Goal: Information Seeking & Learning: Understand process/instructions

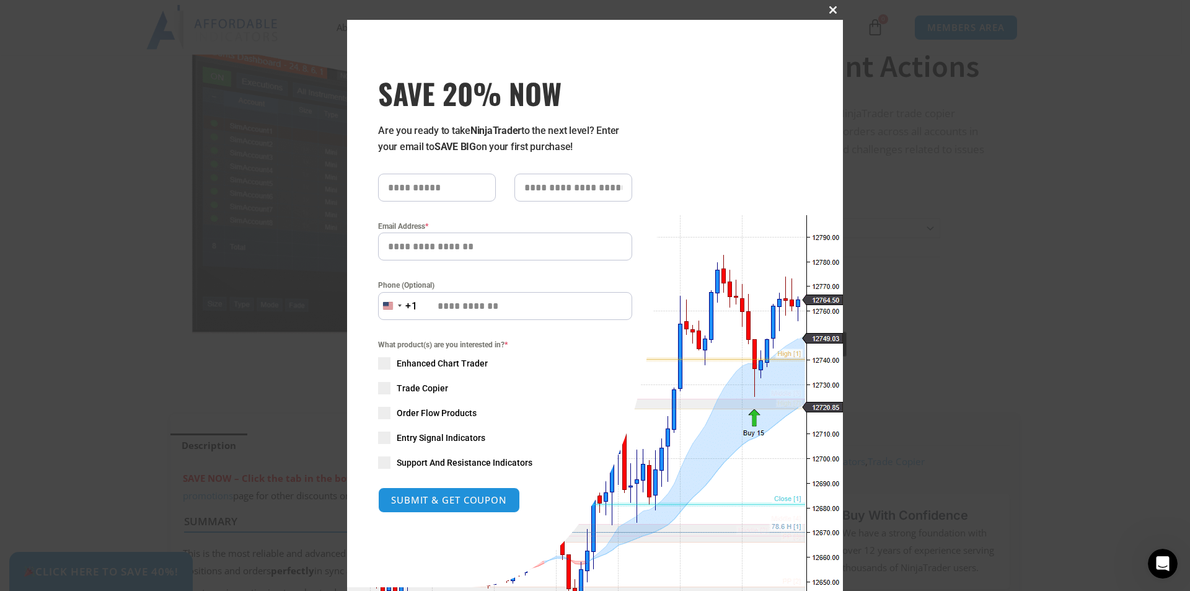
click at [824, 17] on button "Close this module" at bounding box center [833, 10] width 20 height 20
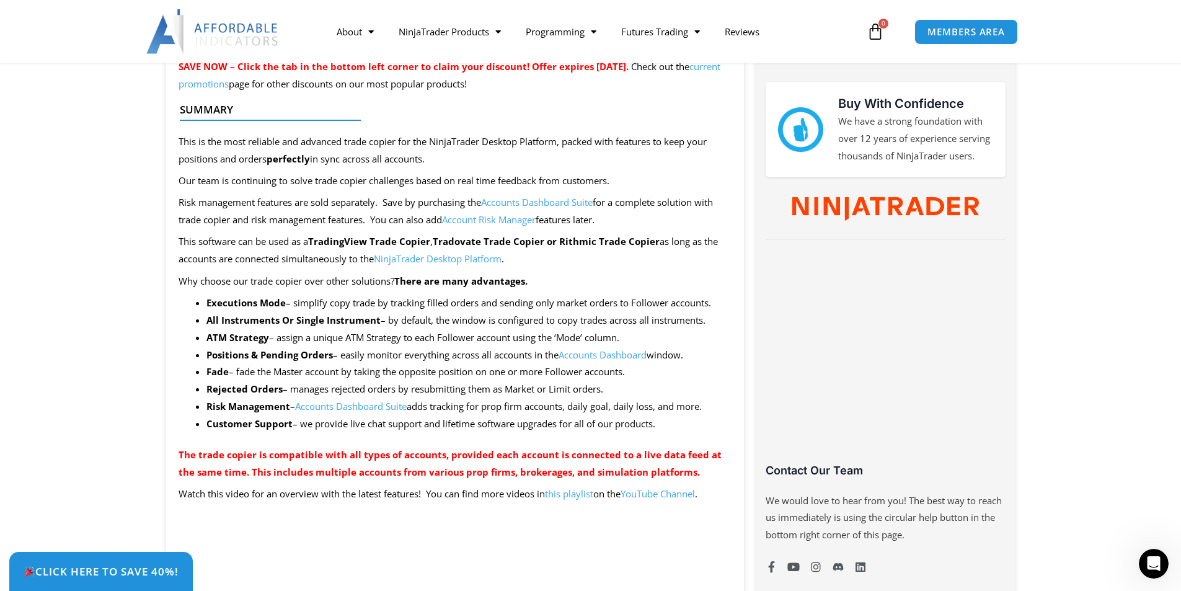
scroll to position [558, 0]
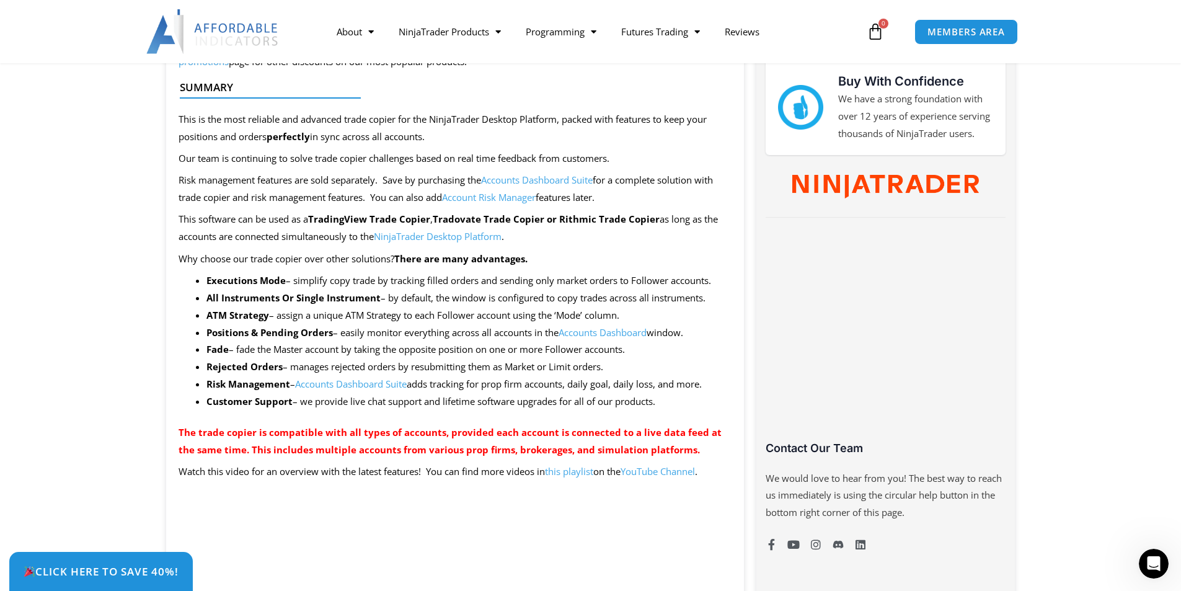
click at [342, 384] on link "Accounts Dashboard Suite" at bounding box center [351, 384] width 112 height 12
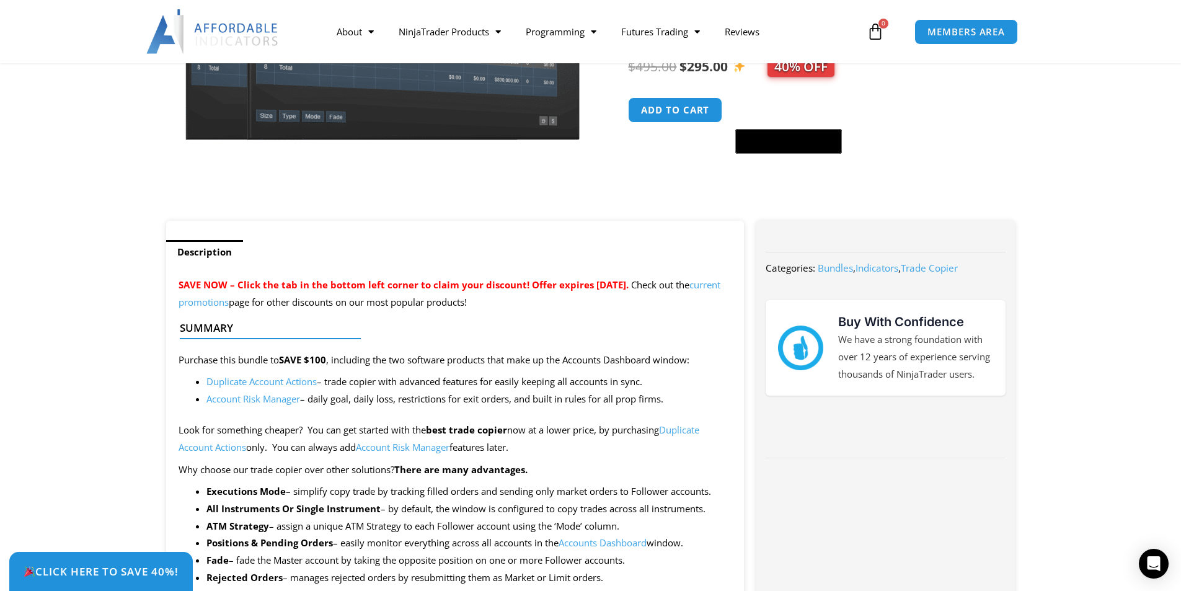
scroll to position [248, 0]
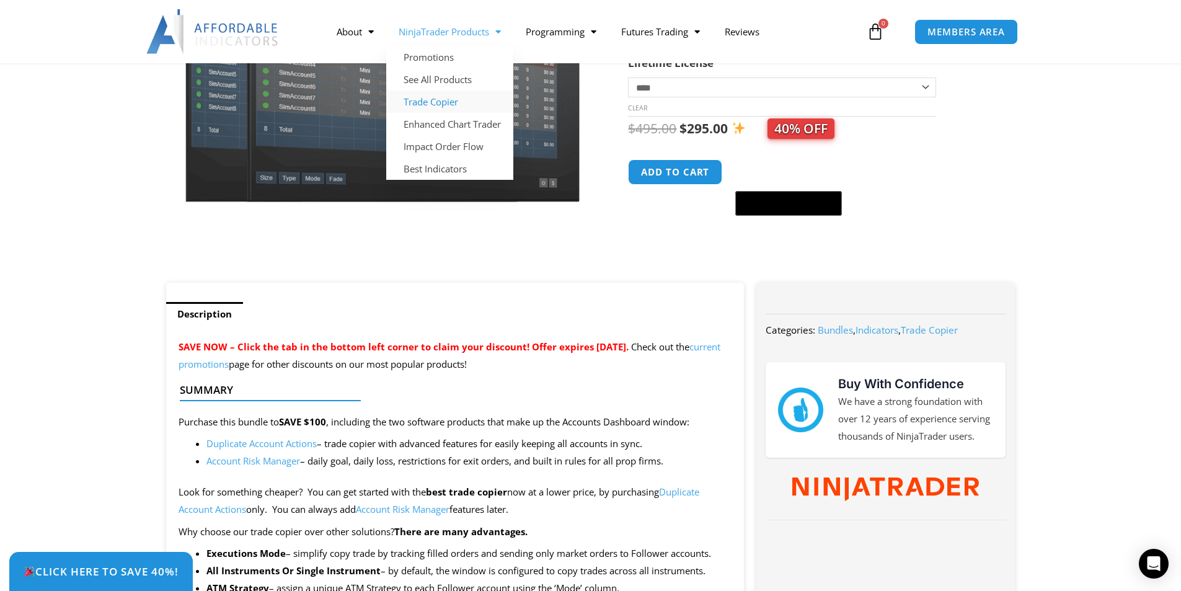
click at [442, 103] on link "Trade Copier" at bounding box center [449, 102] width 127 height 22
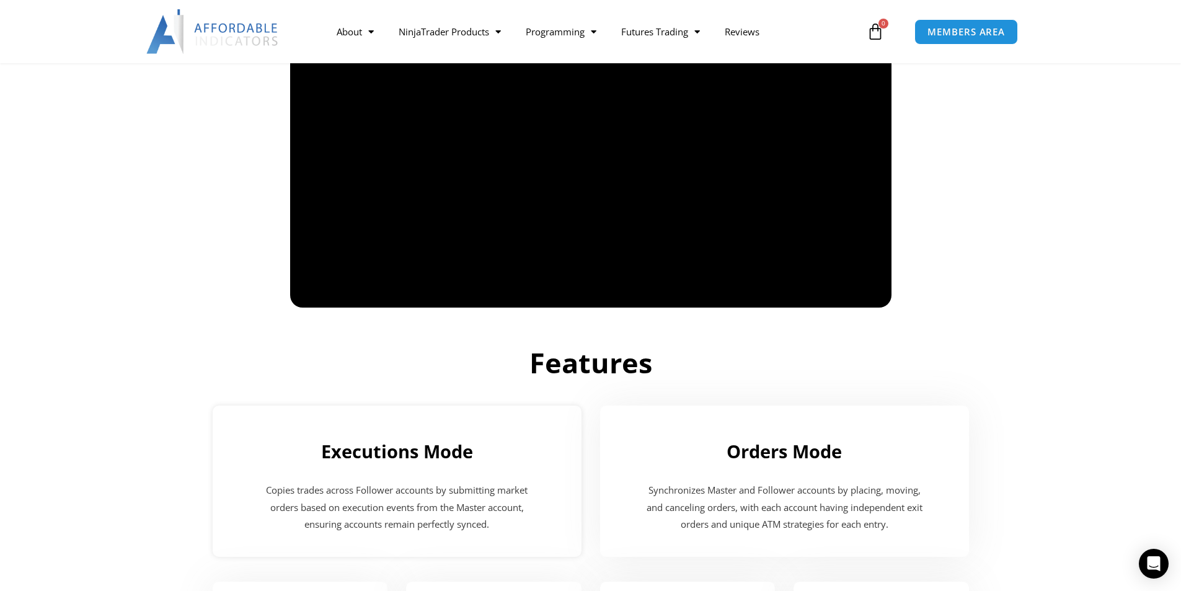
scroll to position [992, 0]
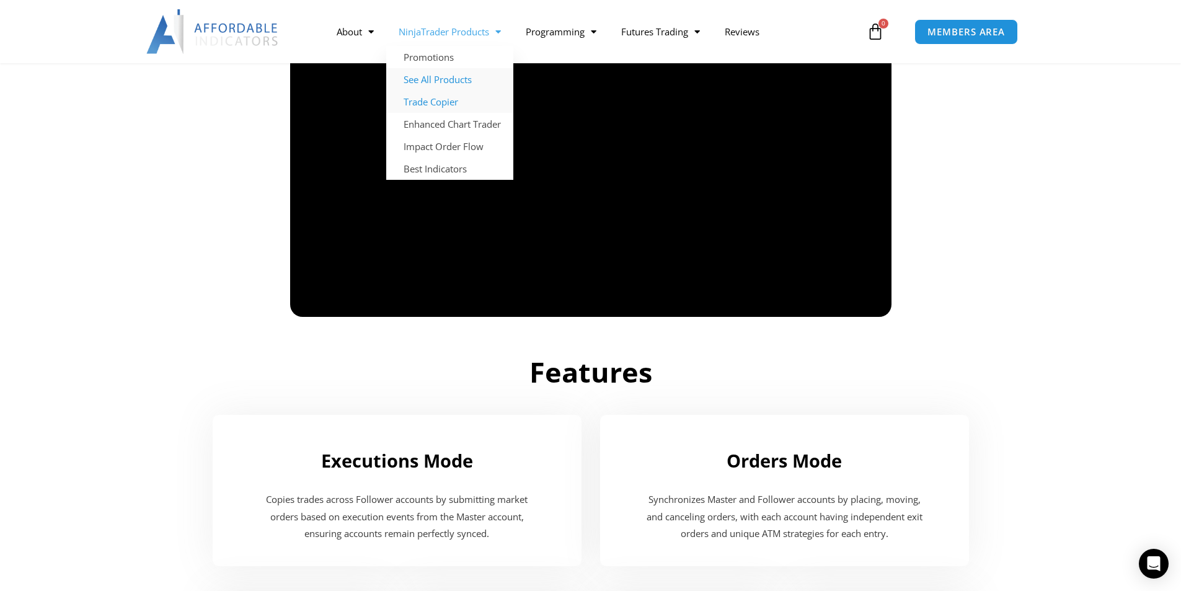
click at [459, 84] on link "See All Products" at bounding box center [449, 79] width 127 height 22
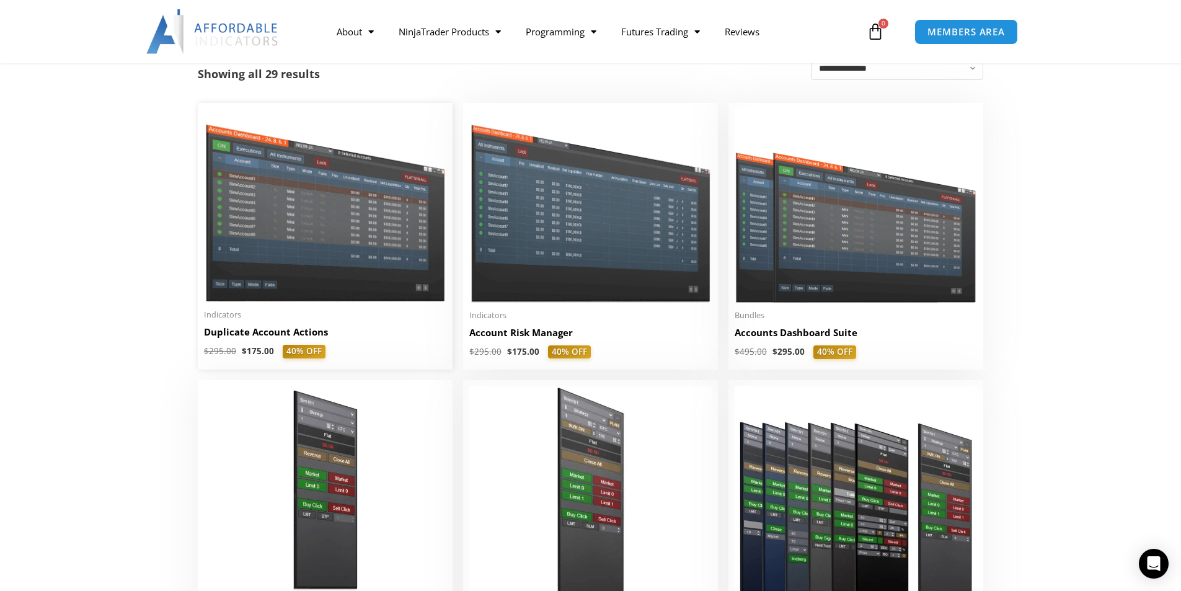
click at [362, 332] on h2 "Duplicate Account Actions" at bounding box center [325, 331] width 242 height 13
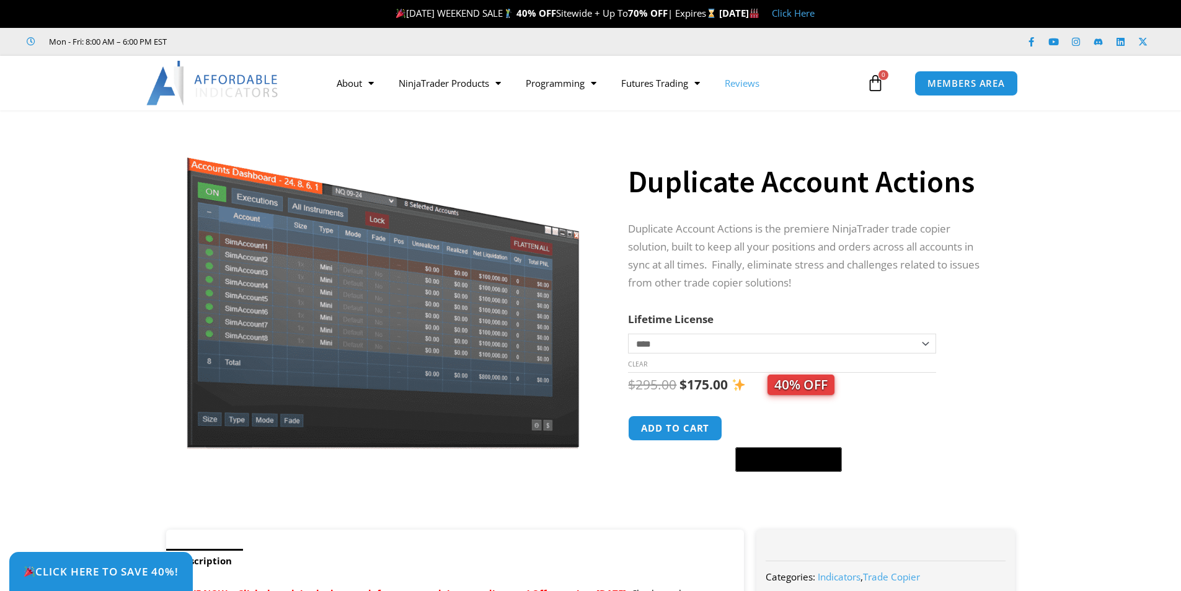
click at [758, 95] on link "Reviews" at bounding box center [742, 83] width 60 height 29
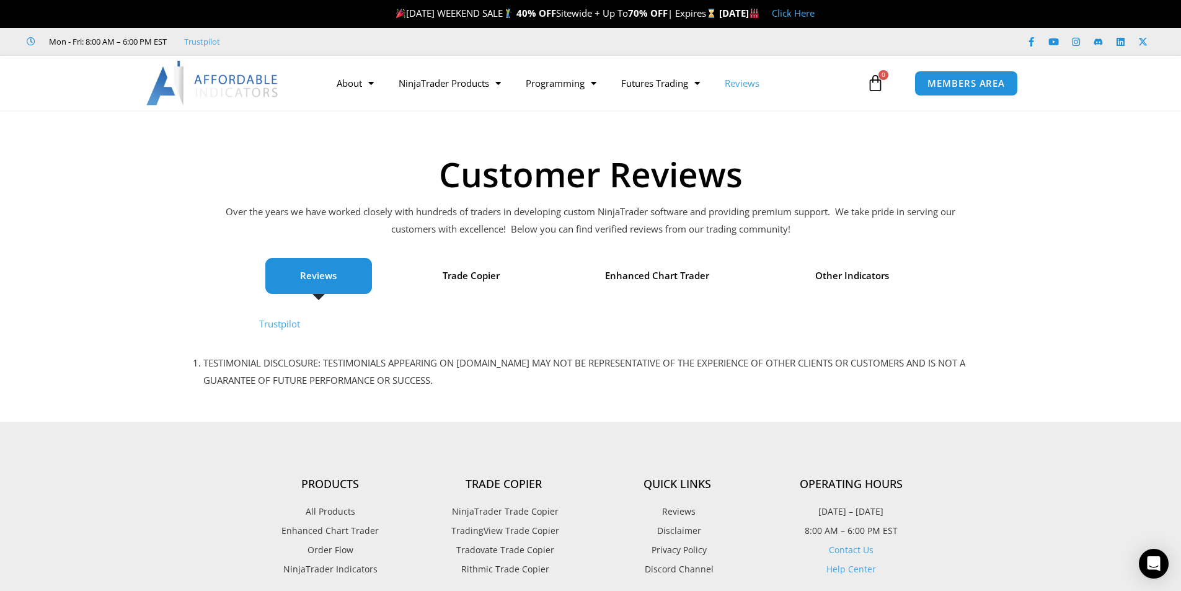
click at [521, 532] on span "TradingView Trade Copier" at bounding box center [503, 531] width 111 height 16
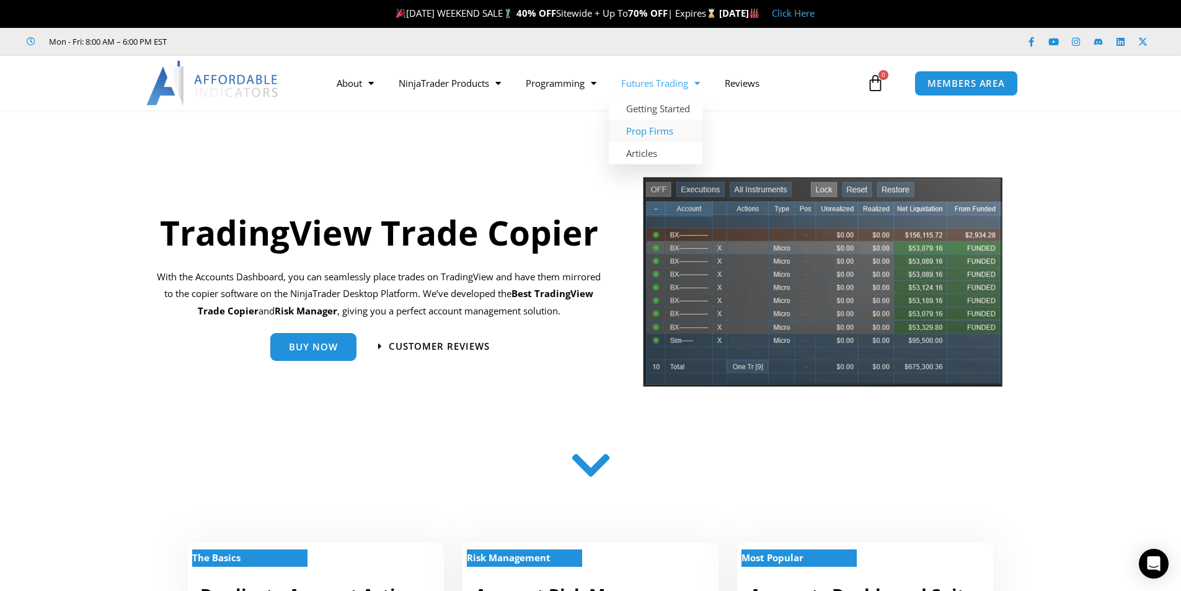
click at [666, 135] on link "Prop Firms" at bounding box center [656, 131] width 94 height 22
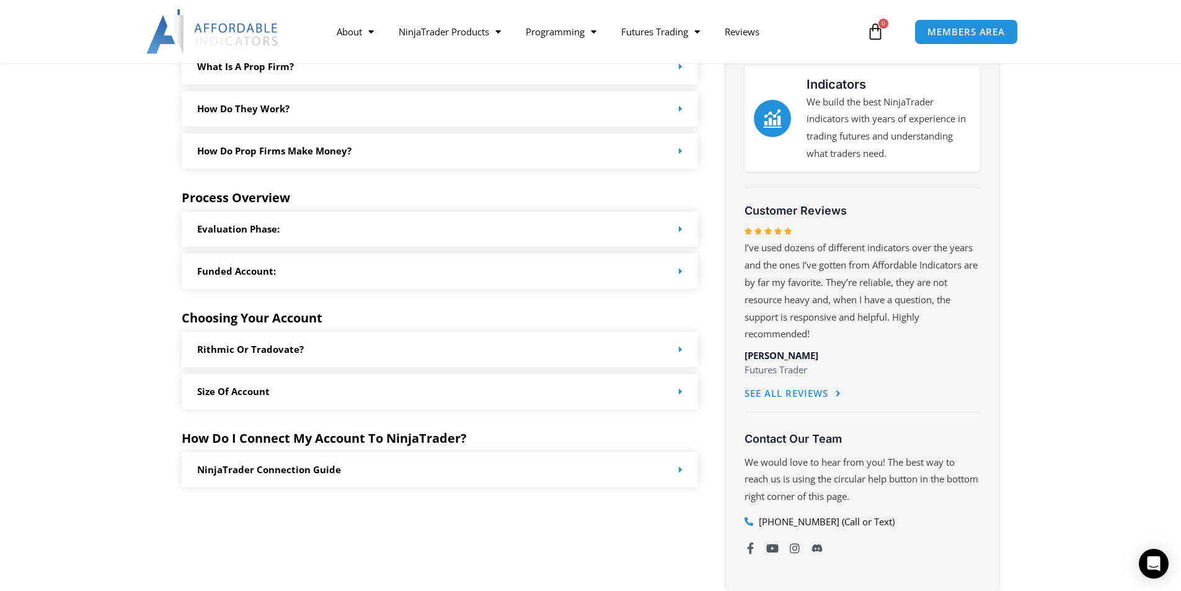
scroll to position [558, 0]
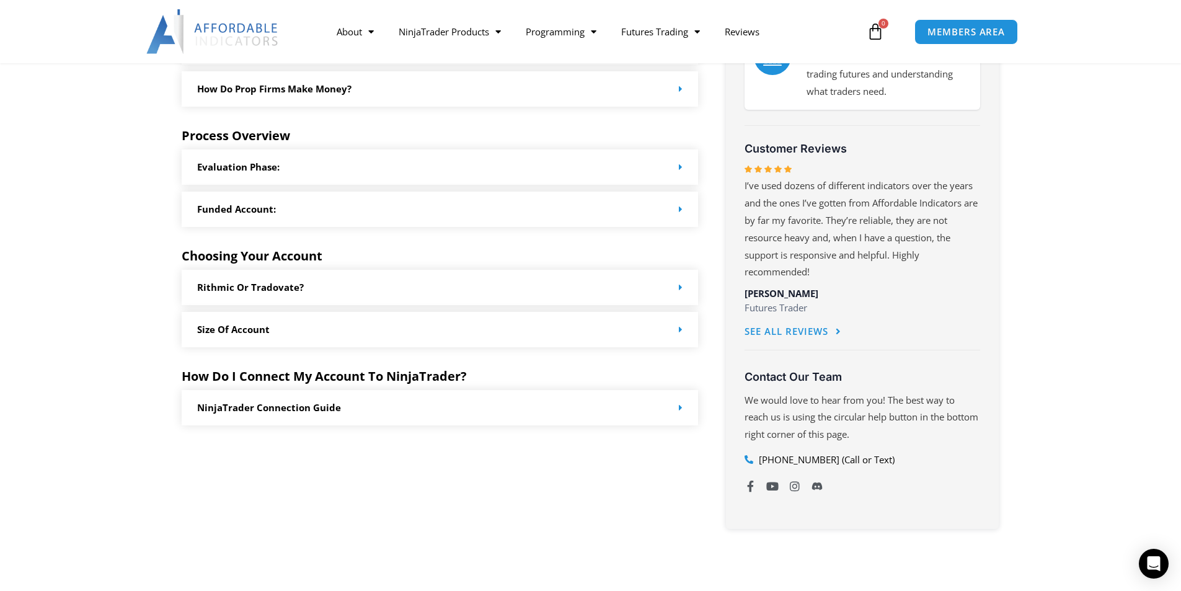
click at [684, 290] on div "Rithmic or Tradovate?" at bounding box center [440, 287] width 517 height 35
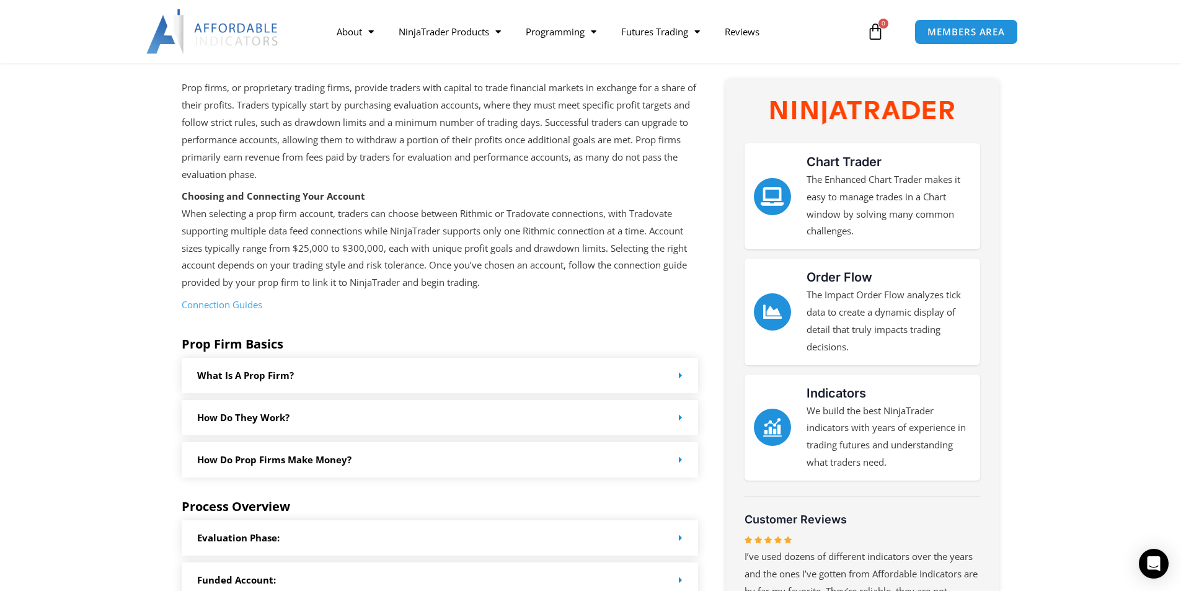
scroll to position [186, 0]
click at [206, 309] on link "Connection Guides" at bounding box center [222, 305] width 81 height 12
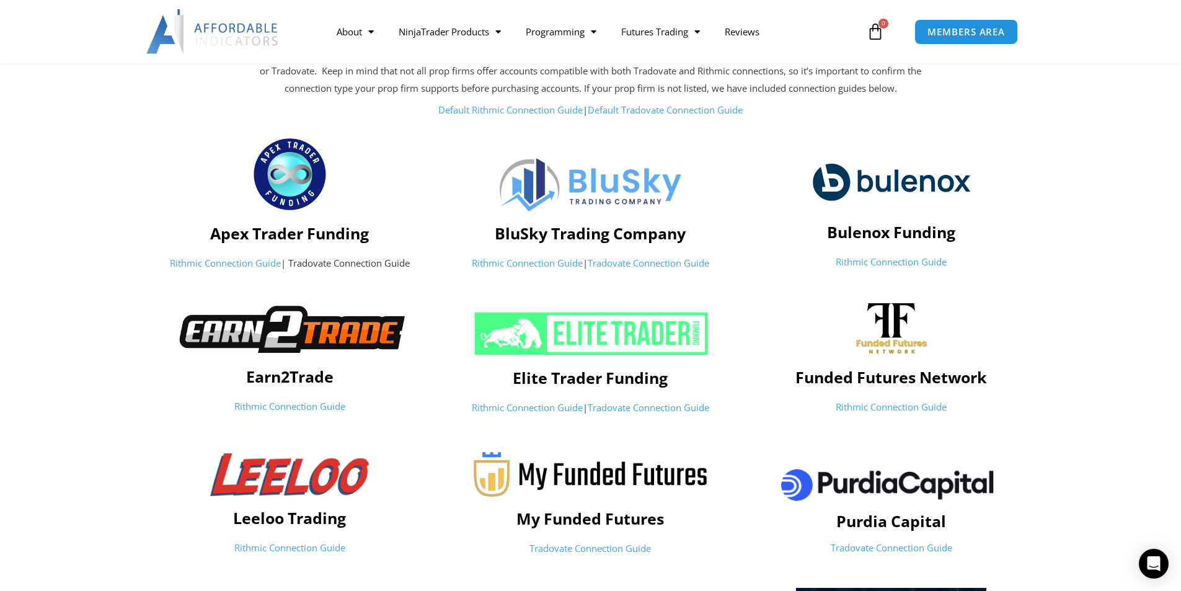
scroll to position [186, 0]
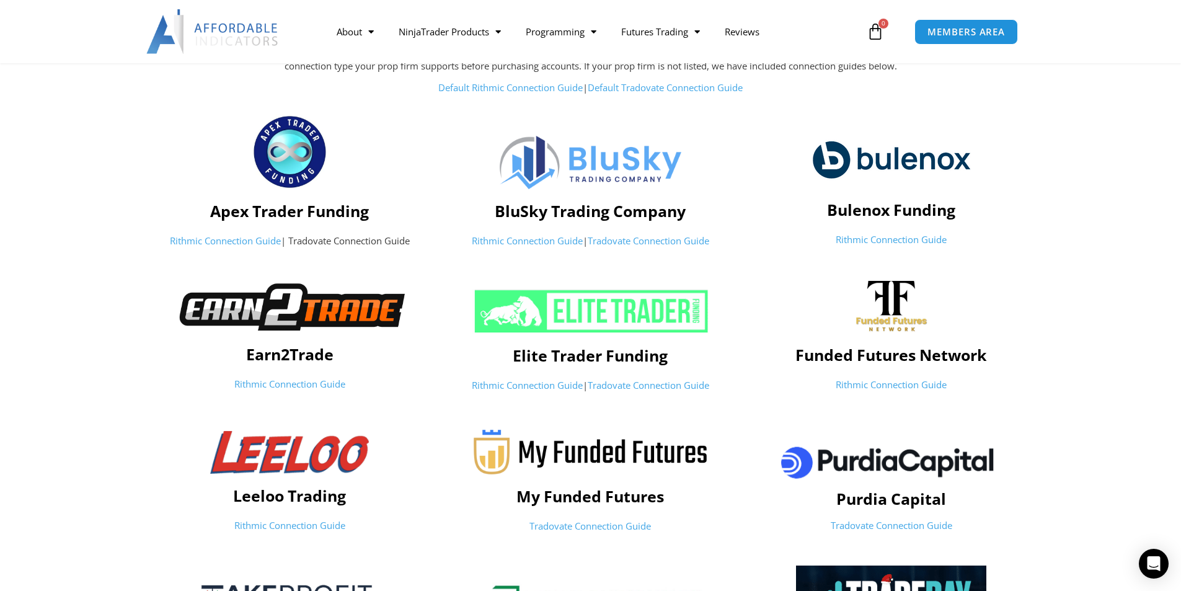
click at [907, 242] on link "Rithmic Connection Guide" at bounding box center [891, 239] width 111 height 12
click at [371, 128] on link "Partners" at bounding box center [377, 124] width 106 height 22
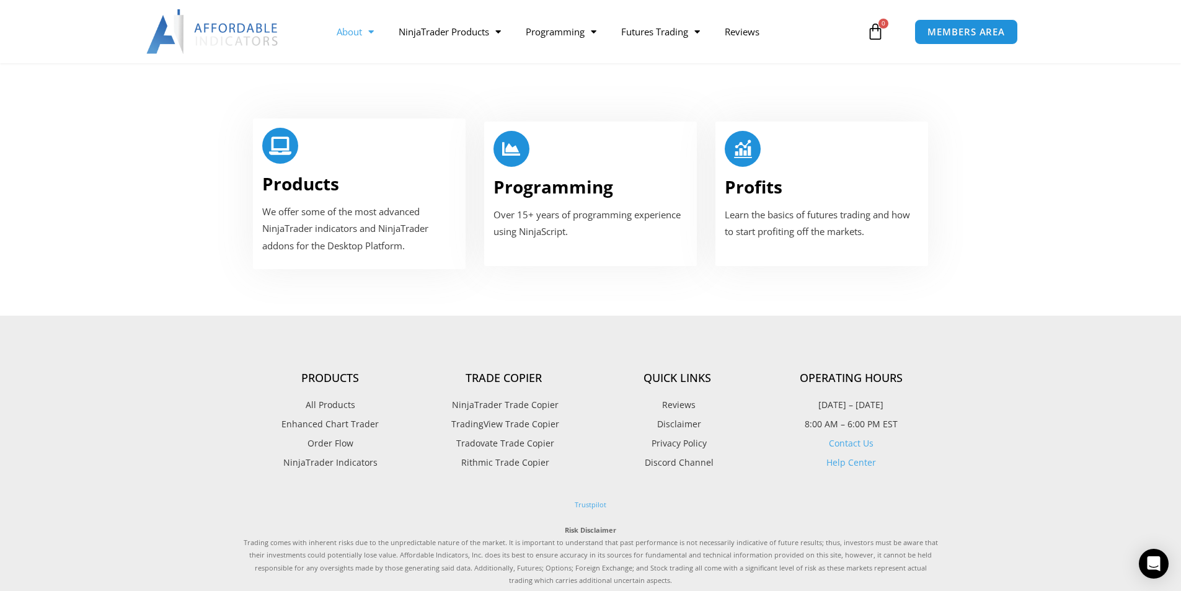
click at [529, 416] on span "TradingView Trade Copier" at bounding box center [503, 424] width 111 height 16
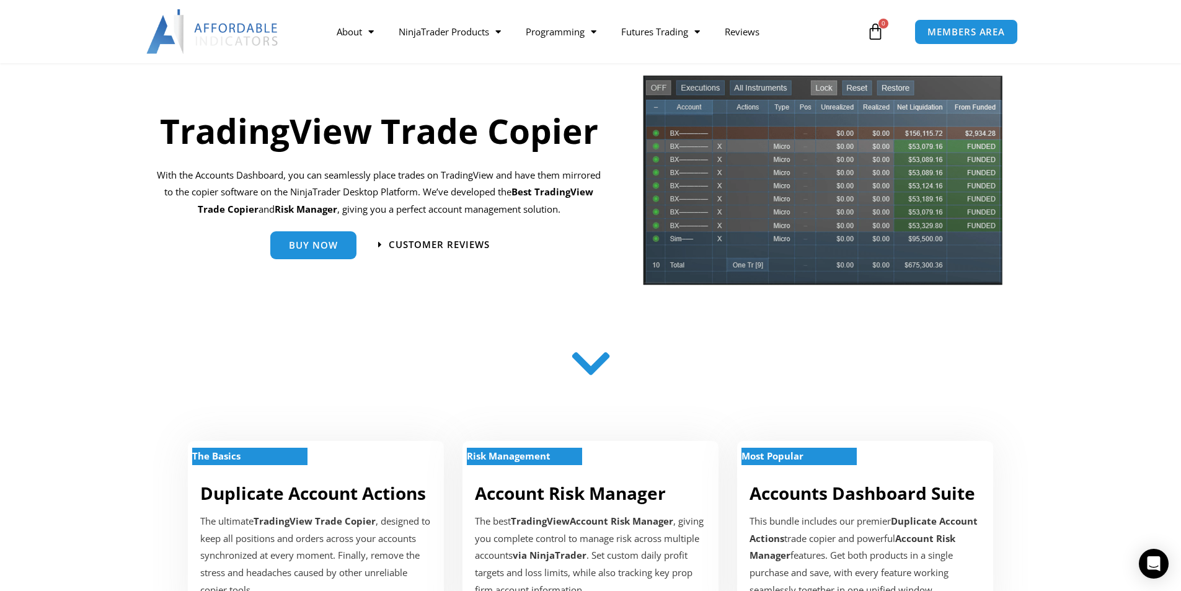
scroll to position [62, 0]
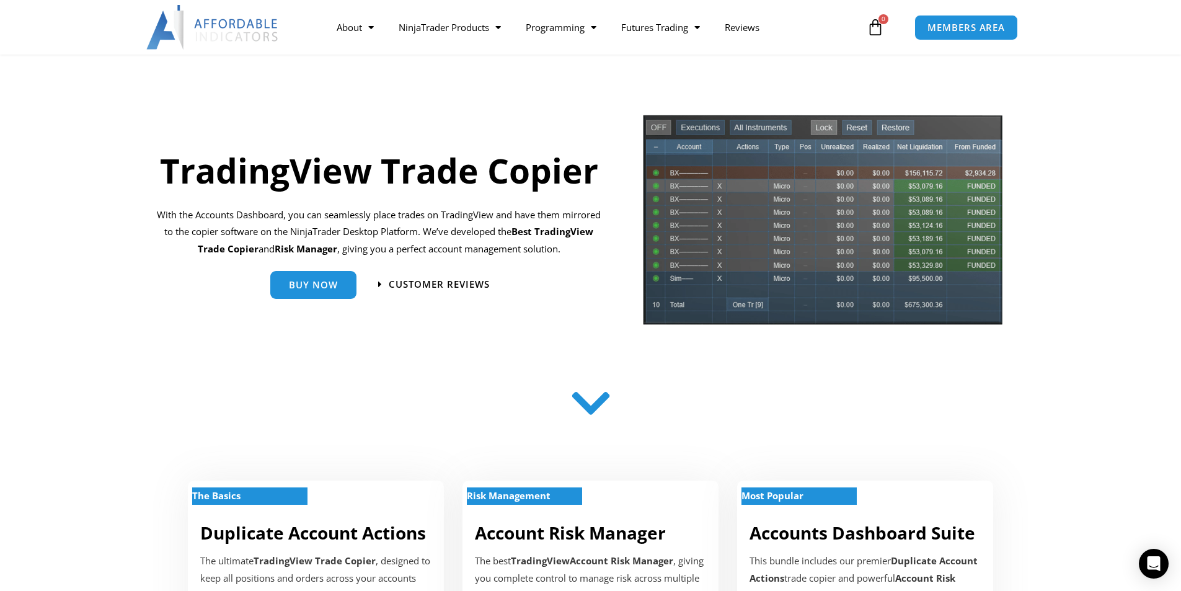
click at [588, 417] on icon at bounding box center [590, 403] width 44 height 44
click at [586, 397] on icon at bounding box center [590, 403] width 44 height 44
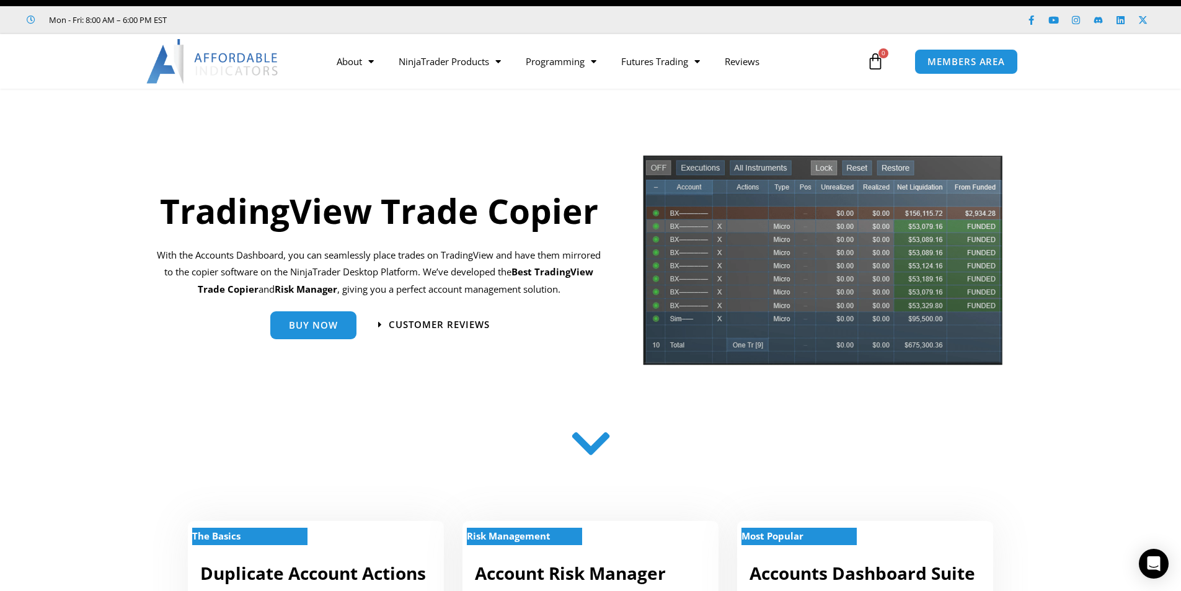
scroll to position [0, 0]
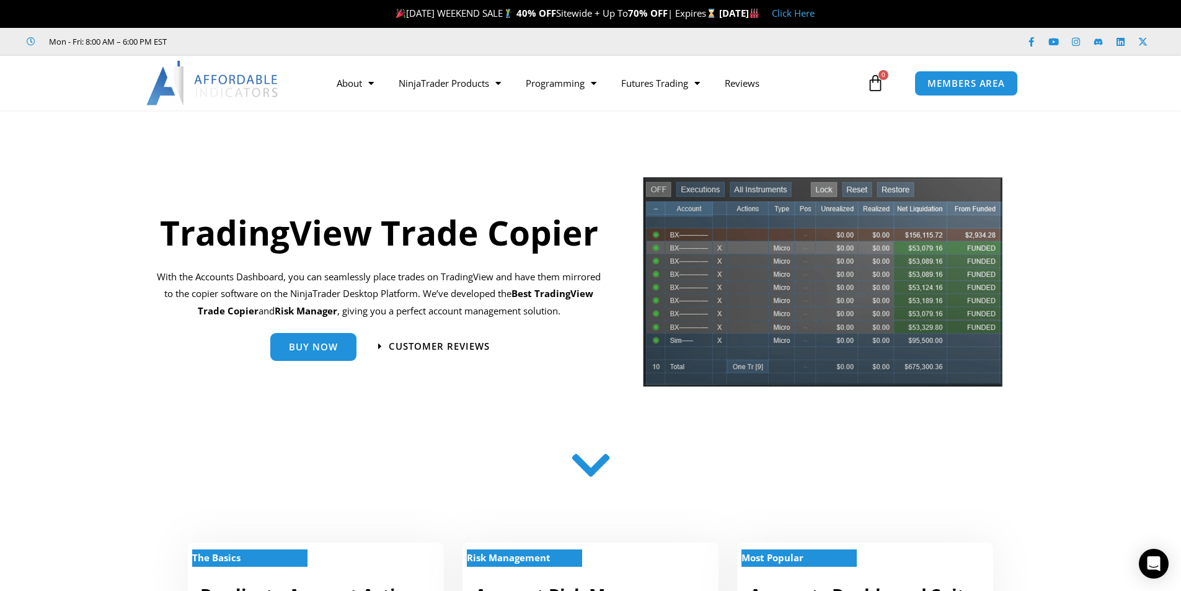
click at [847, 270] on img at bounding box center [823, 285] width 362 height 221
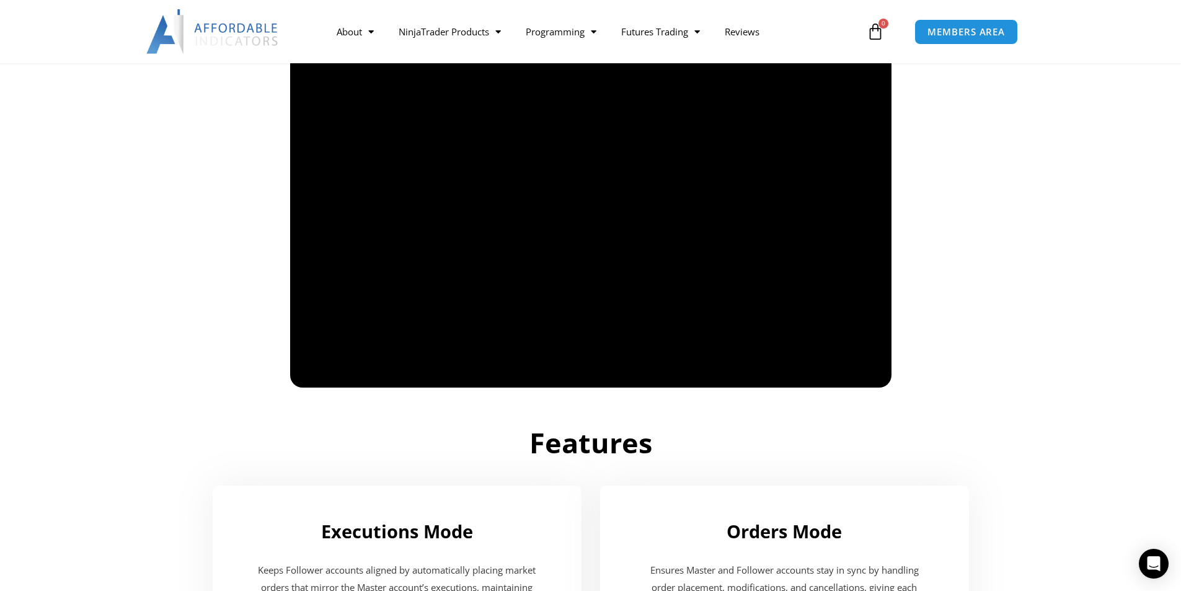
scroll to position [930, 0]
